Goal: Task Accomplishment & Management: Manage account settings

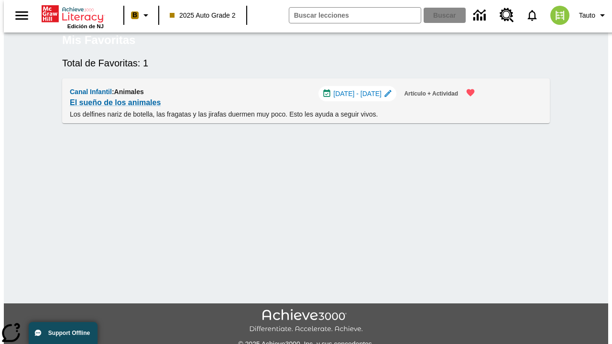
click at [360, 99] on span "[DATE] - [DATE]" at bounding box center [357, 94] width 48 height 10
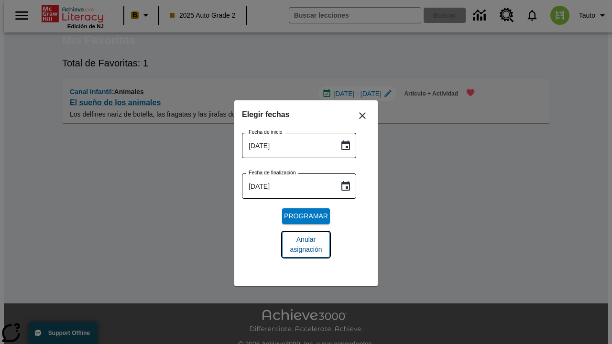
click at [306, 245] on span "Anular asignación" at bounding box center [306, 245] width 32 height 20
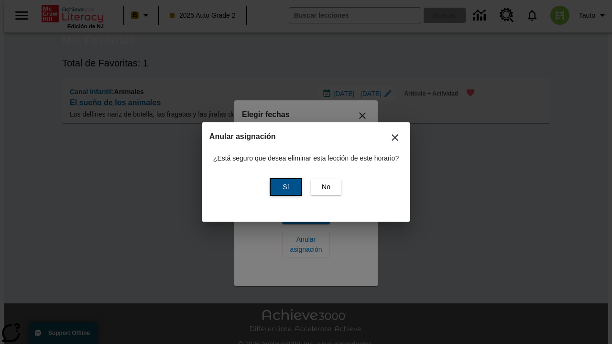
click at [284, 187] on span "Sí" at bounding box center [285, 187] width 6 height 10
